Goal: Task Accomplishment & Management: Manage account settings

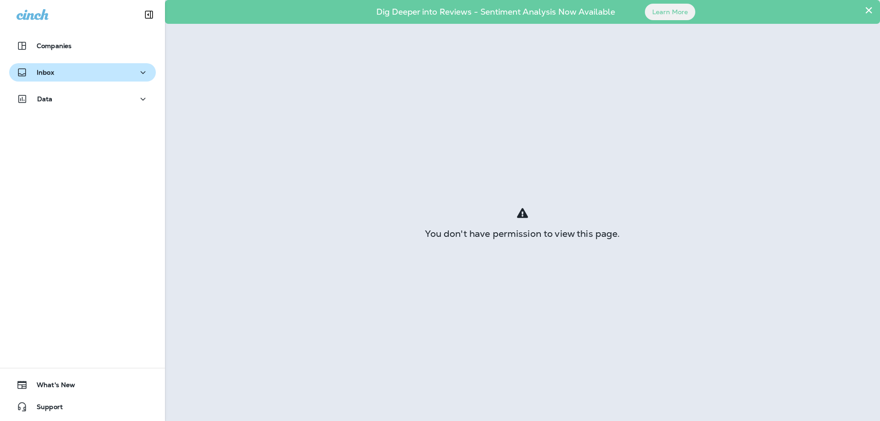
click at [53, 67] on div "Inbox" at bounding box center [35, 72] width 38 height 11
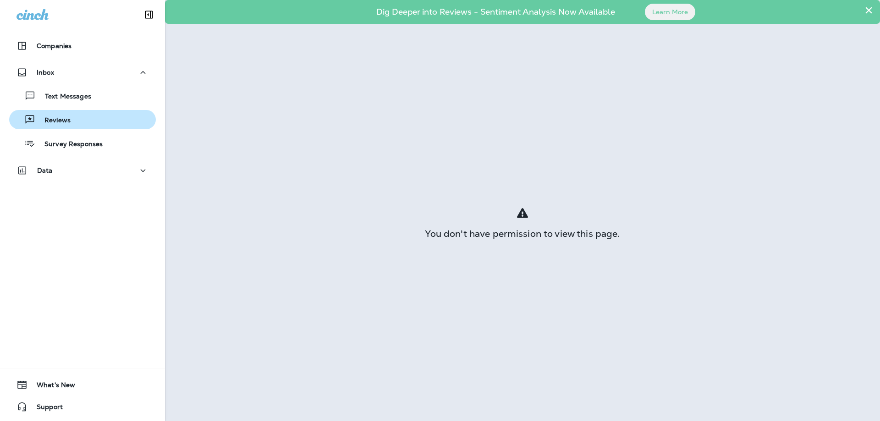
click at [67, 124] on p "Reviews" at bounding box center [52, 120] width 35 height 9
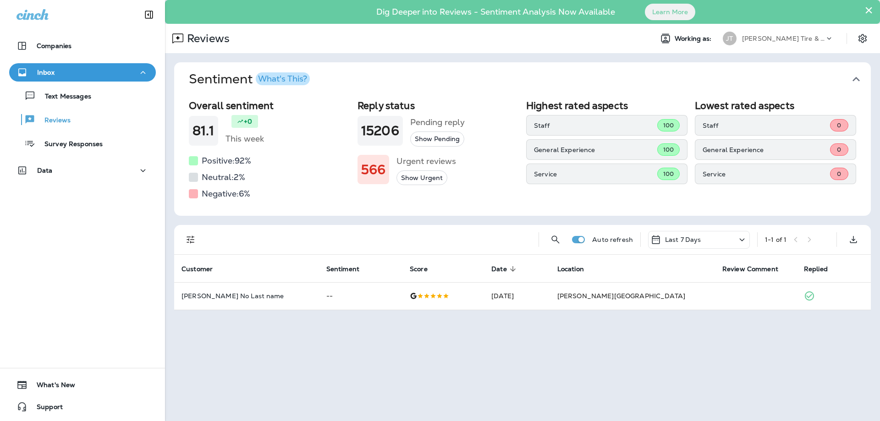
click at [739, 240] on icon at bounding box center [741, 239] width 11 height 11
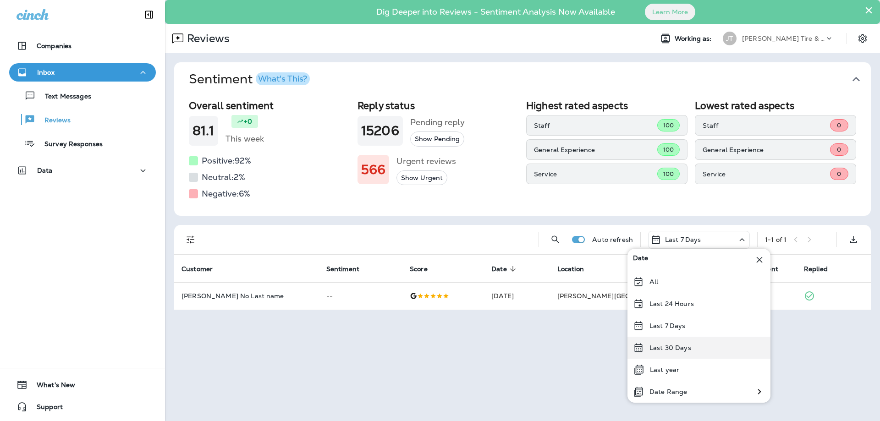
click at [672, 349] on p "Last 30 Days" at bounding box center [670, 347] width 42 height 7
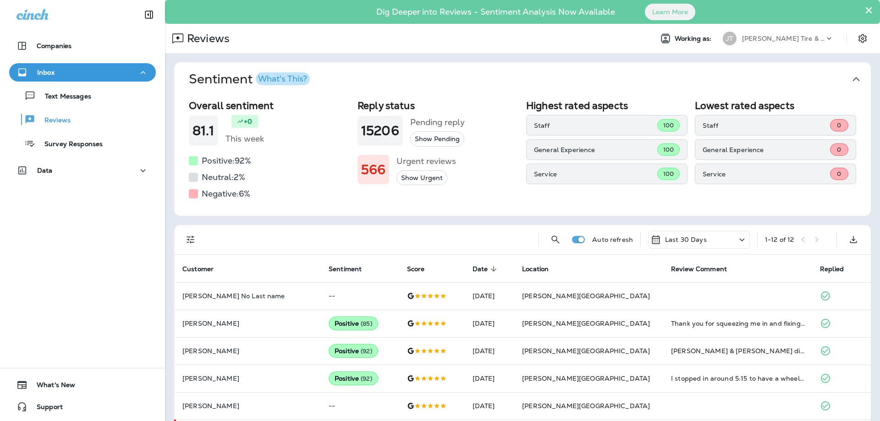
click at [121, 269] on div "Companies Inbox Text Messages Reviews Survey Responses Data 0 What's New Support" at bounding box center [82, 210] width 165 height 421
click at [344, 32] on div "Reviews" at bounding box center [405, 38] width 480 height 18
